Goal: Task Accomplishment & Management: Use online tool/utility

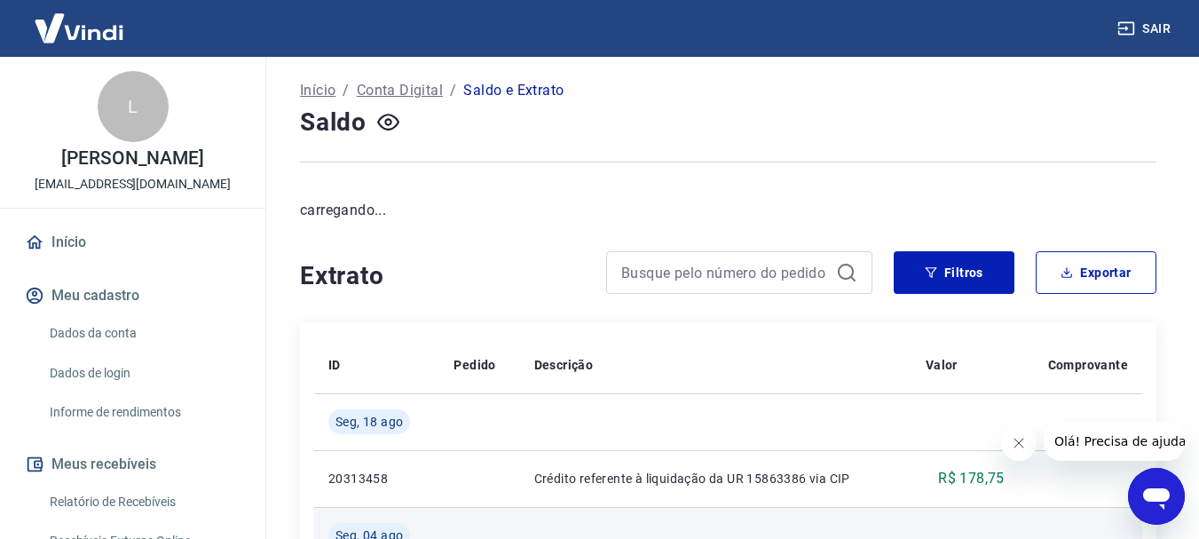
scroll to position [266, 0]
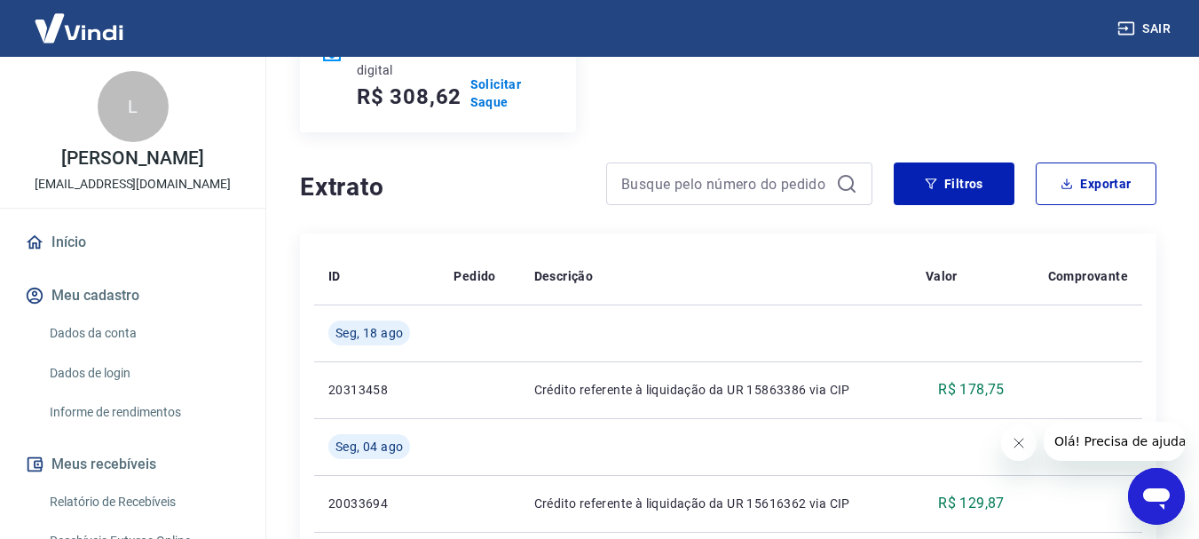
click at [1025, 440] on button "Fechar mensagem da empresa" at bounding box center [1017, 442] width 35 height 35
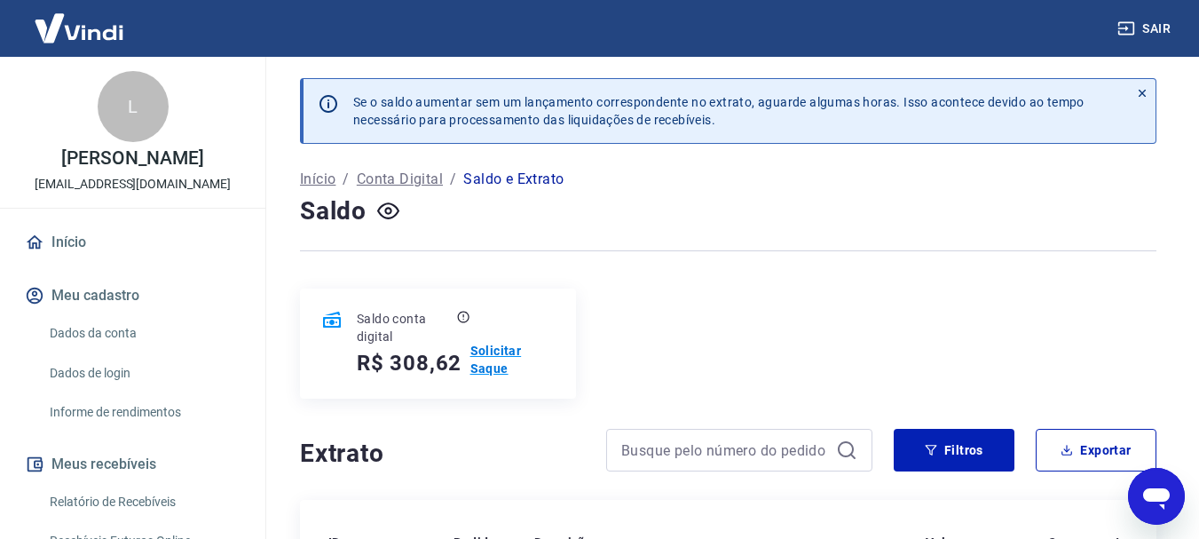
click at [485, 358] on p "Solicitar Saque" at bounding box center [512, 359] width 84 height 35
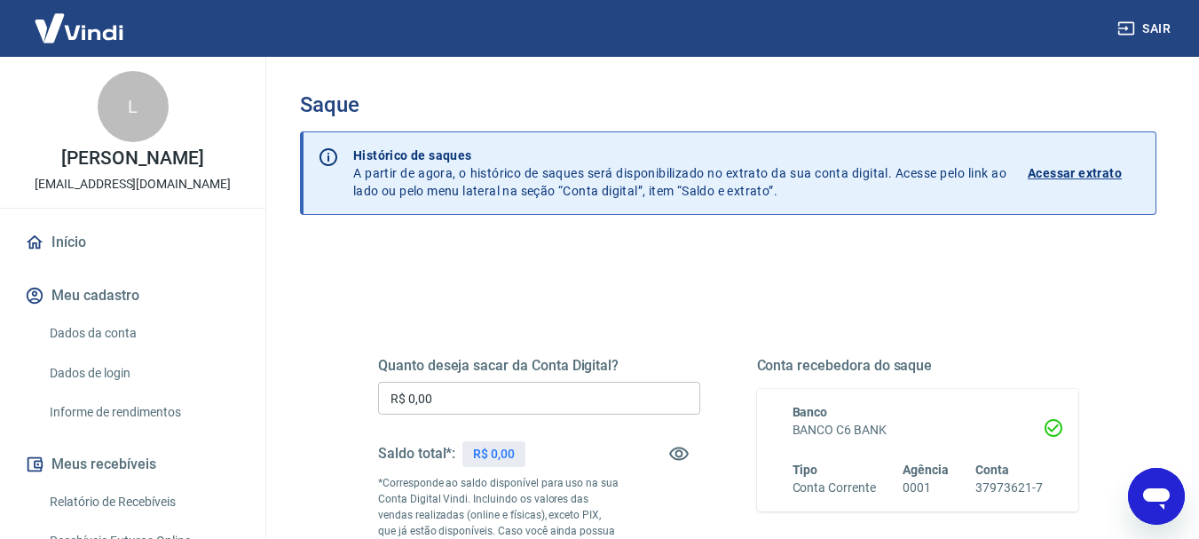
scroll to position [177, 0]
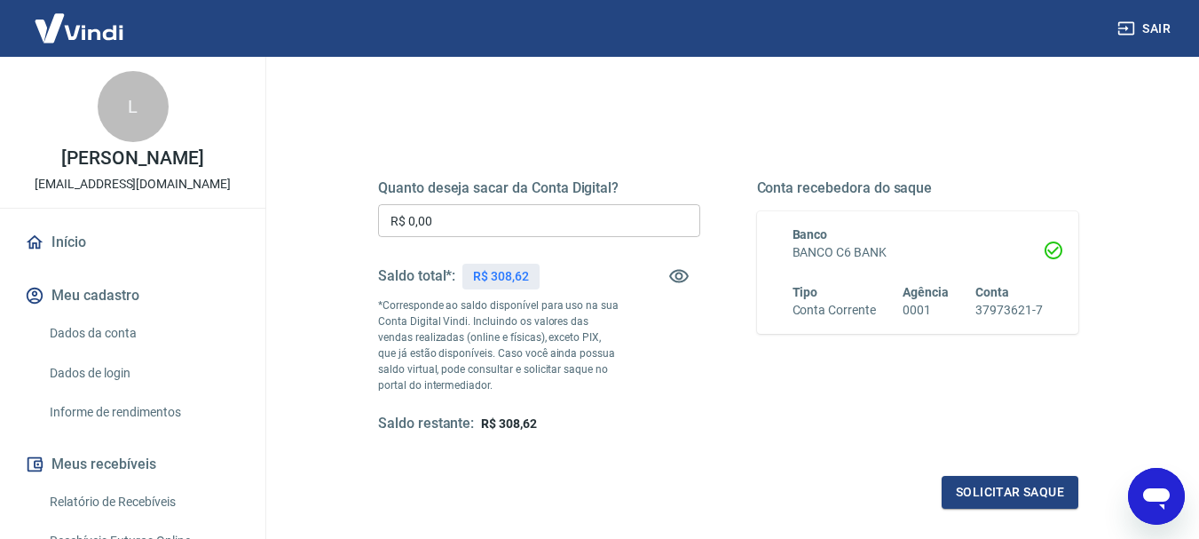
click at [872, 253] on h6 "BANCO C6 BANK" at bounding box center [917, 252] width 251 height 19
click at [841, 307] on h6 "Conta Corrente" at bounding box center [833, 310] width 83 height 19
click at [590, 229] on input "R$ 0,00" at bounding box center [539, 220] width 322 height 33
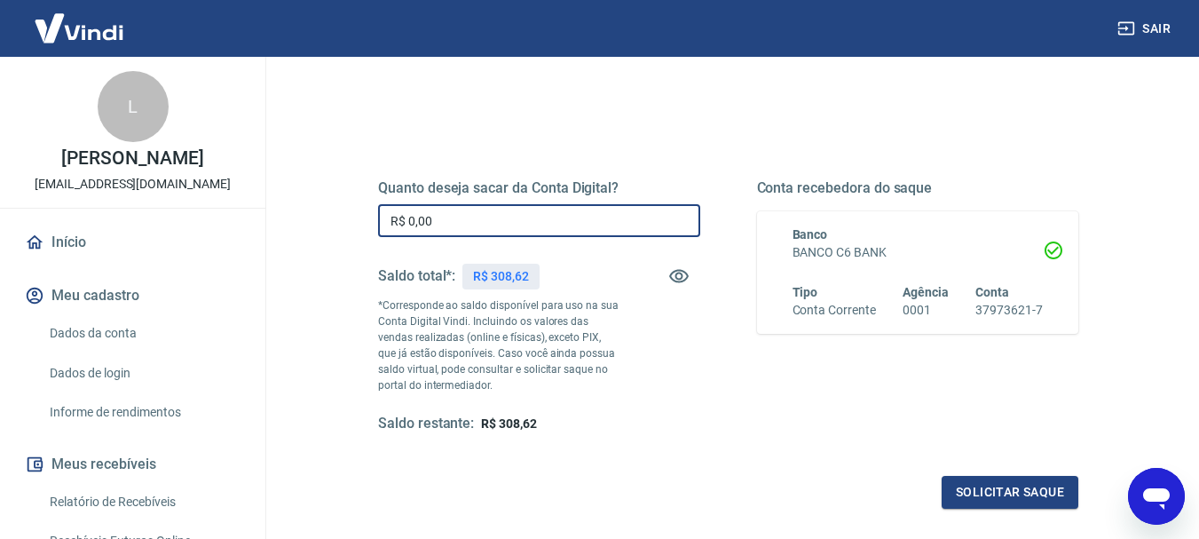
click at [590, 229] on input "R$ 0,00" at bounding box center [539, 220] width 322 height 33
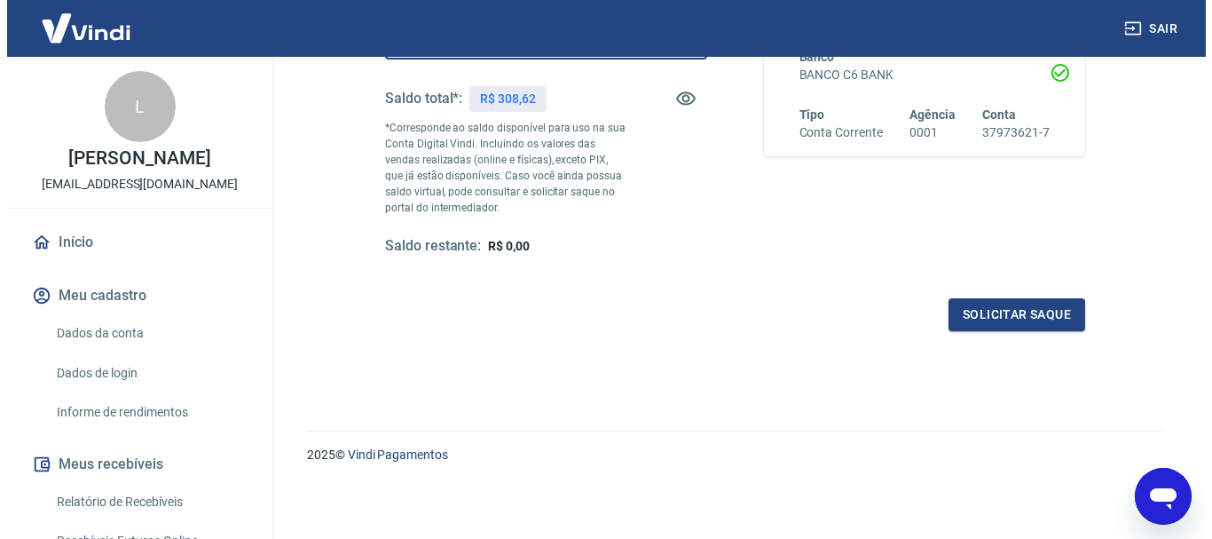
scroll to position [266, 0]
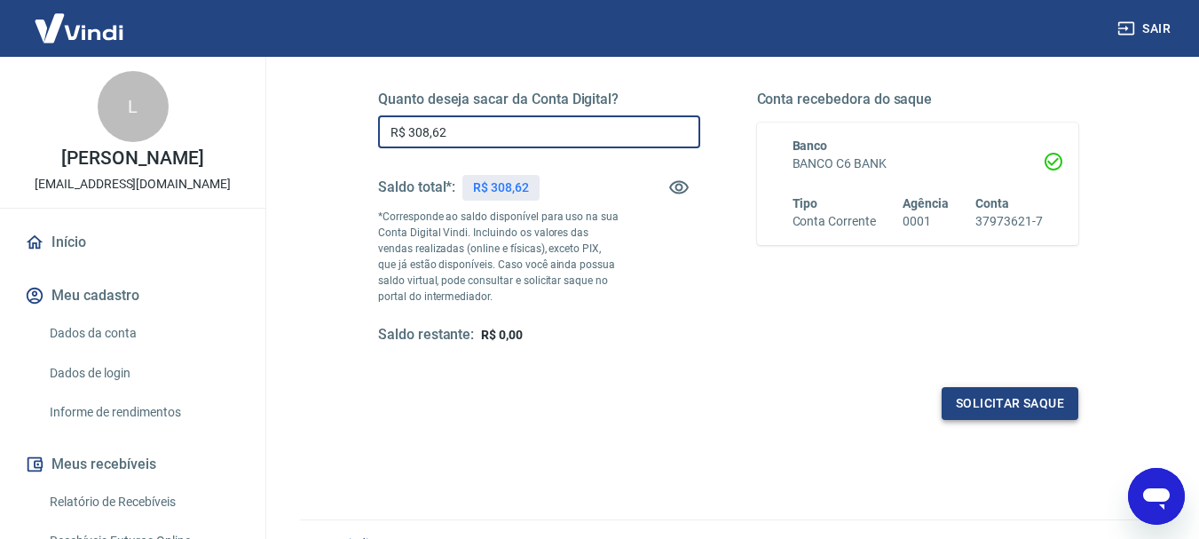
type input "R$ 308,62"
click at [996, 399] on button "Solicitar saque" at bounding box center [1010, 403] width 137 height 33
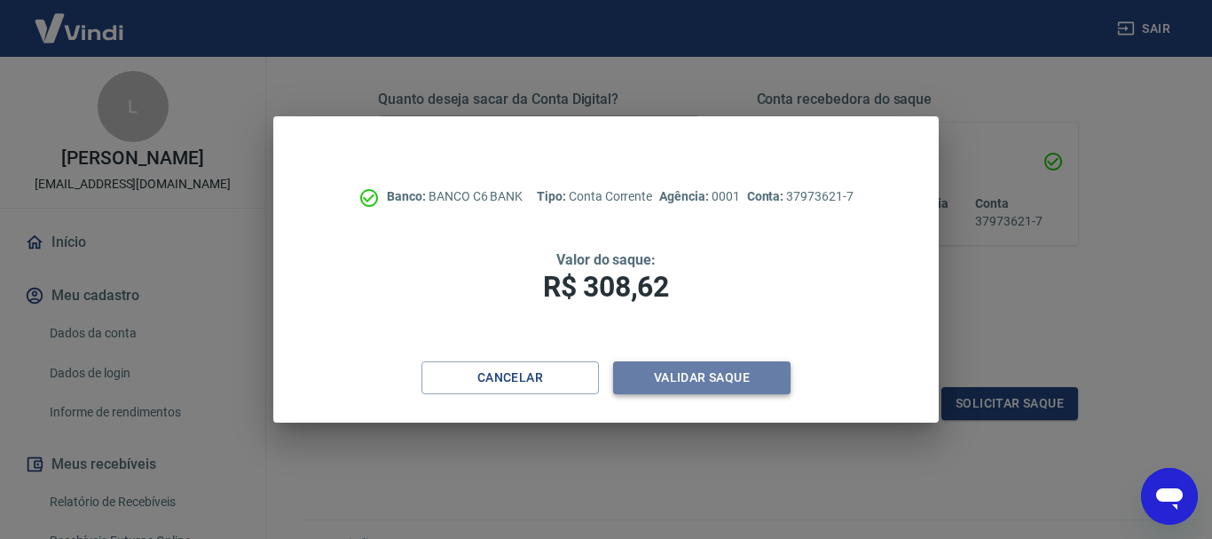
click at [708, 366] on button "Validar saque" at bounding box center [701, 377] width 177 height 33
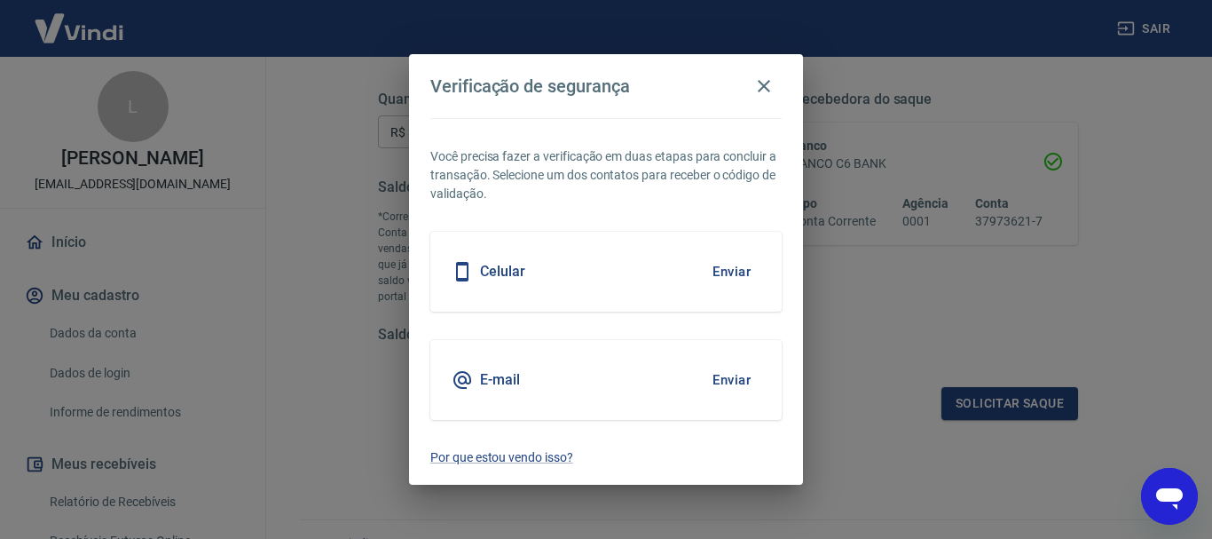
click at [729, 277] on button "Enviar" at bounding box center [732, 271] width 58 height 37
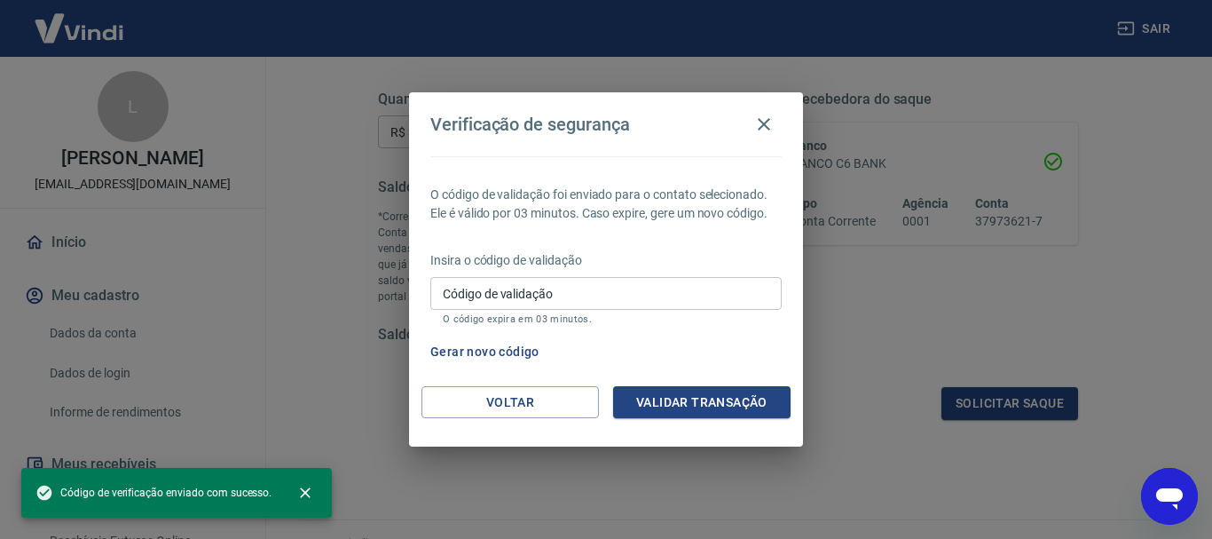
click at [524, 290] on input "Código de validação" at bounding box center [605, 293] width 351 height 33
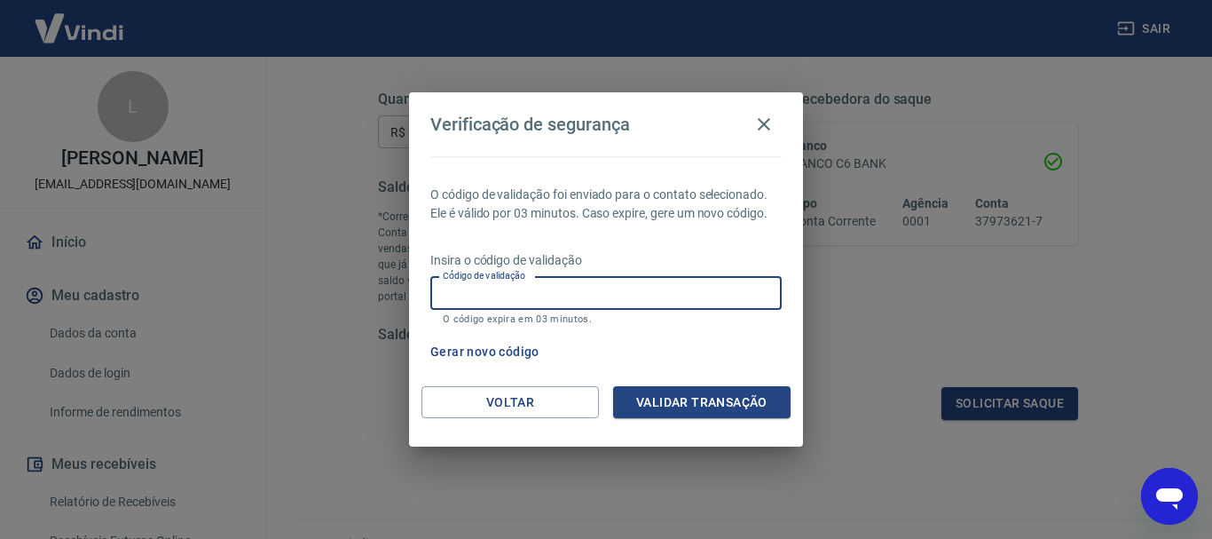
click at [494, 283] on input "Código de validação" at bounding box center [605, 293] width 351 height 33
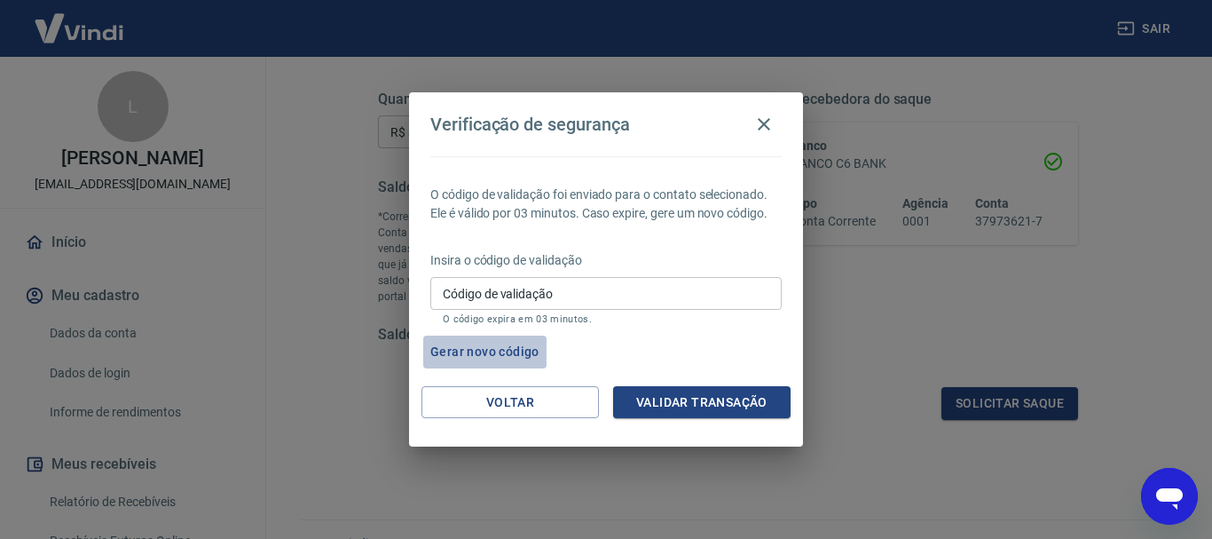
click at [516, 359] on button "Gerar novo código" at bounding box center [484, 351] width 123 height 33
click at [546, 409] on button "Voltar" at bounding box center [510, 402] width 177 height 33
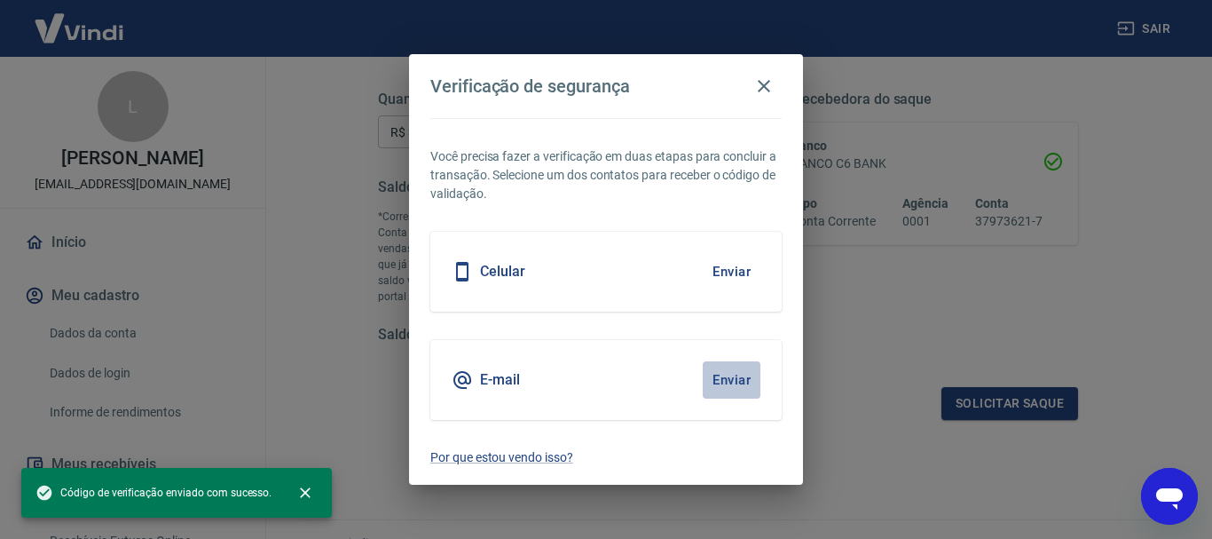
click at [722, 397] on button "Enviar" at bounding box center [732, 379] width 58 height 37
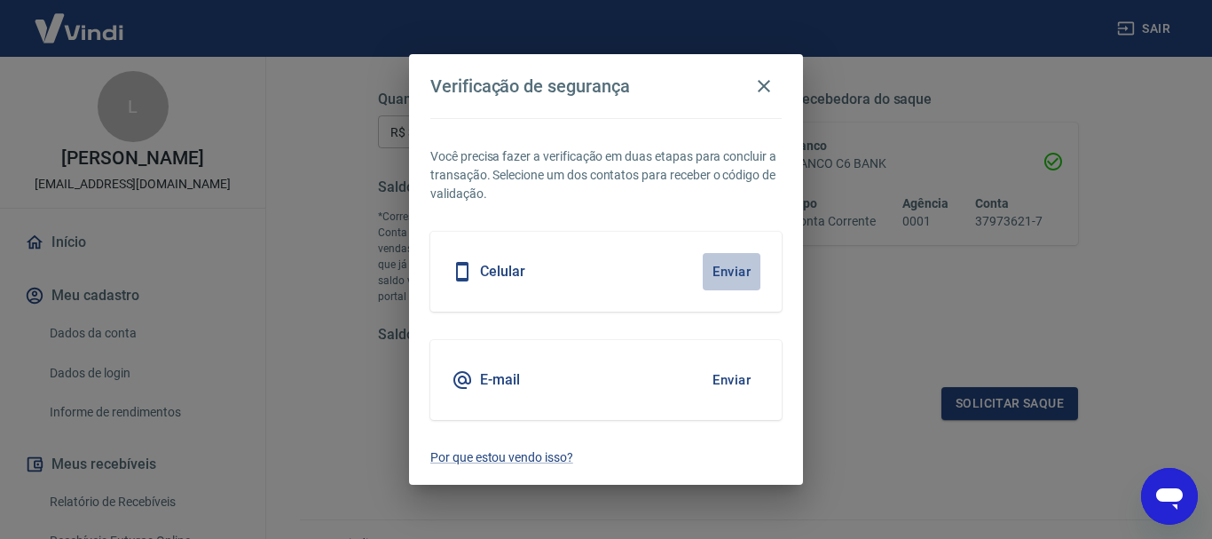
click at [725, 273] on button "Enviar" at bounding box center [732, 271] width 58 height 37
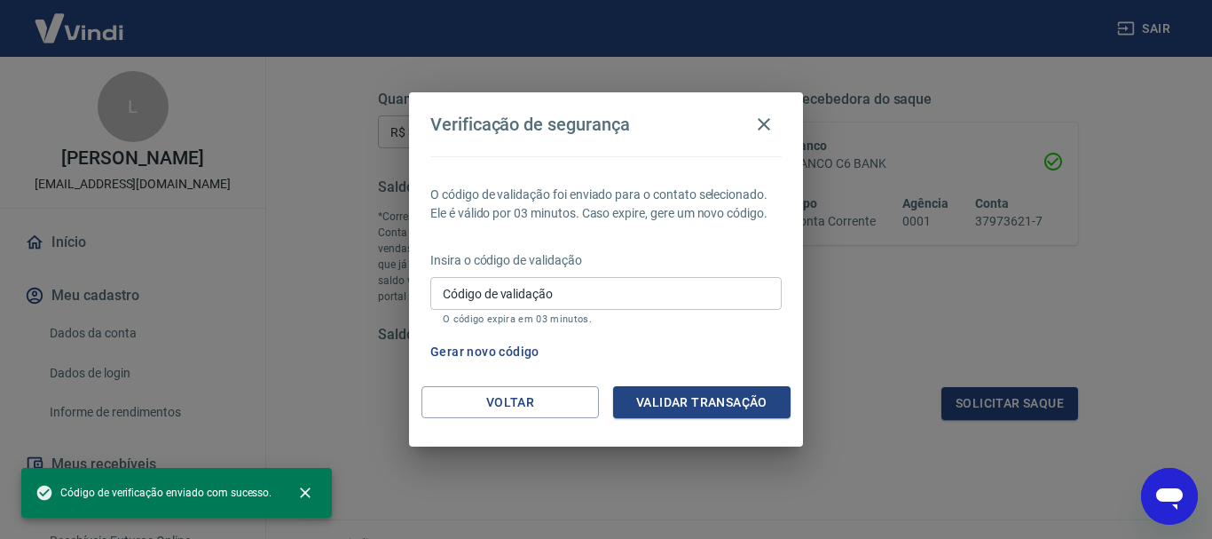
click at [532, 290] on input "Código de validação" at bounding box center [605, 293] width 351 height 33
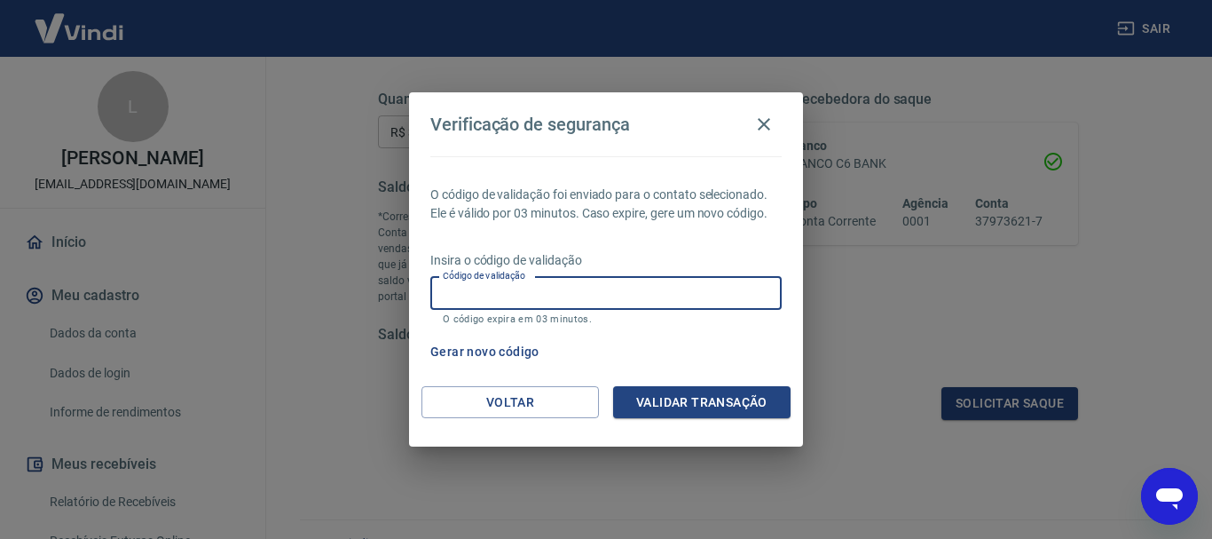
click at [532, 290] on input "Código de validação" at bounding box center [605, 293] width 351 height 33
click at [722, 411] on button "Validar transação" at bounding box center [701, 402] width 177 height 33
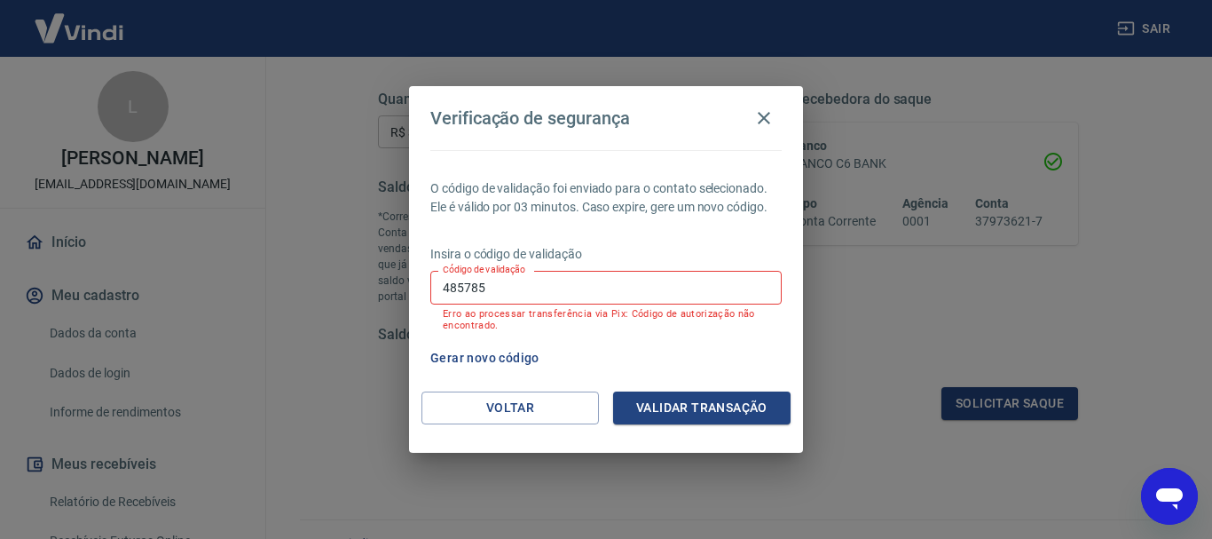
click at [605, 294] on input "485785" at bounding box center [605, 287] width 351 height 33
type input "832465"
click at [727, 413] on button "Validar transação" at bounding box center [701, 407] width 177 height 33
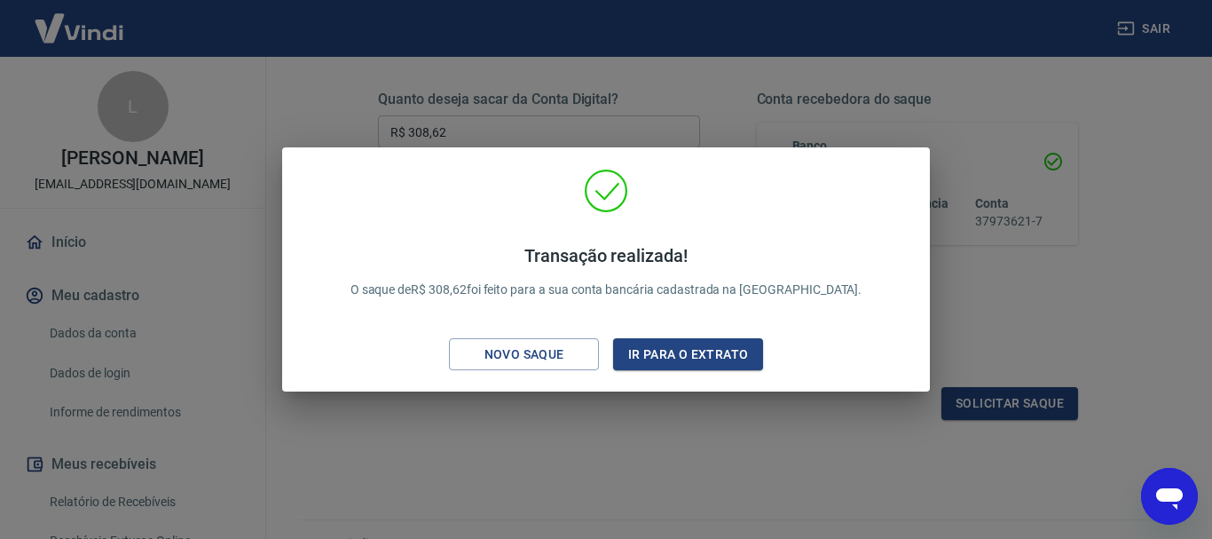
click at [958, 176] on div "Transação realizada! O saque de R$ 308,62 foi feito para a sua conta bancária c…" at bounding box center [606, 269] width 1212 height 539
